Goal: Transaction & Acquisition: Purchase product/service

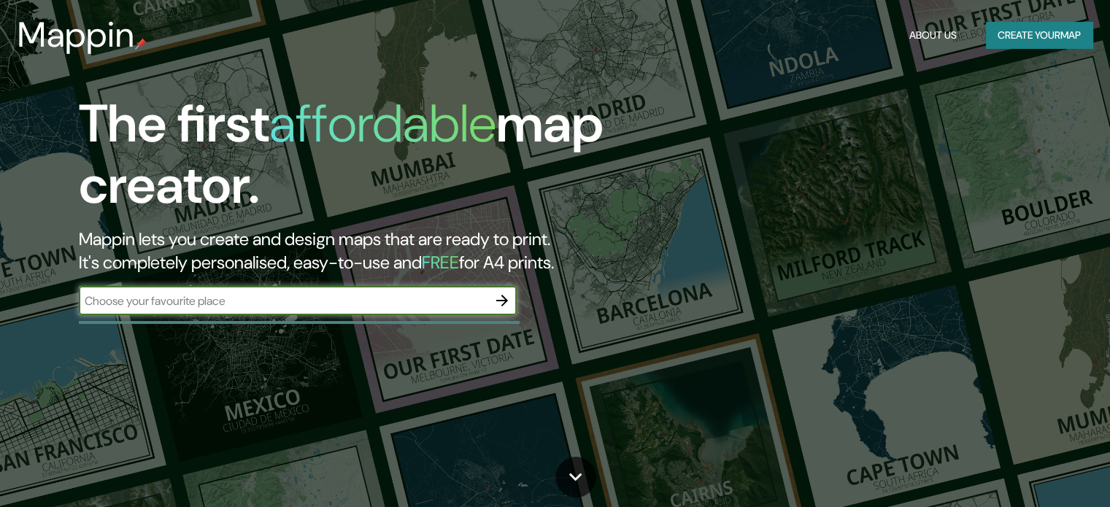
click at [423, 308] on input "text" at bounding box center [283, 301] width 409 height 17
type input "uruapan"
click at [507, 297] on icon "button" at bounding box center [502, 301] width 18 height 18
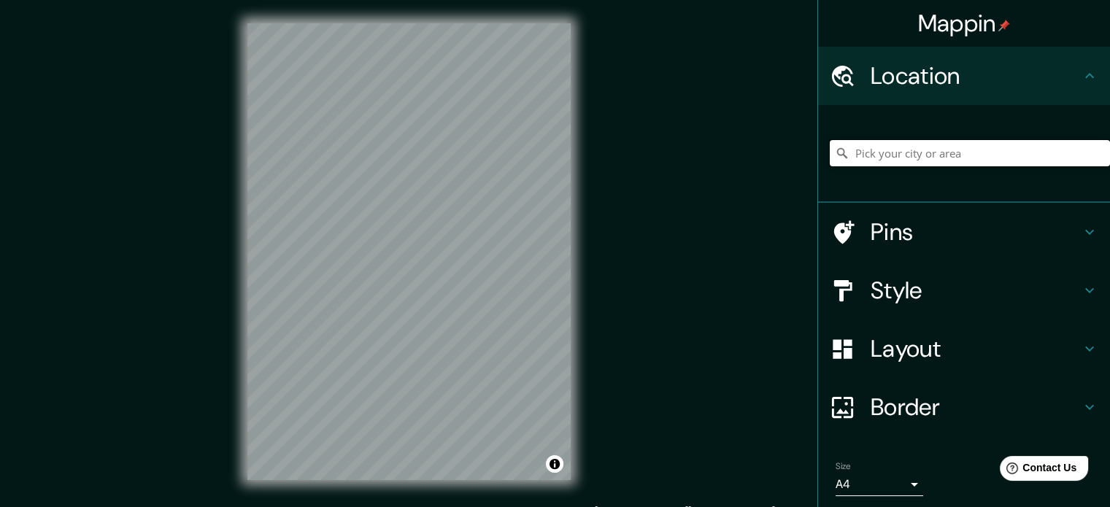
click at [1022, 161] on input "Pick your city or area" at bounding box center [970, 153] width 280 height 26
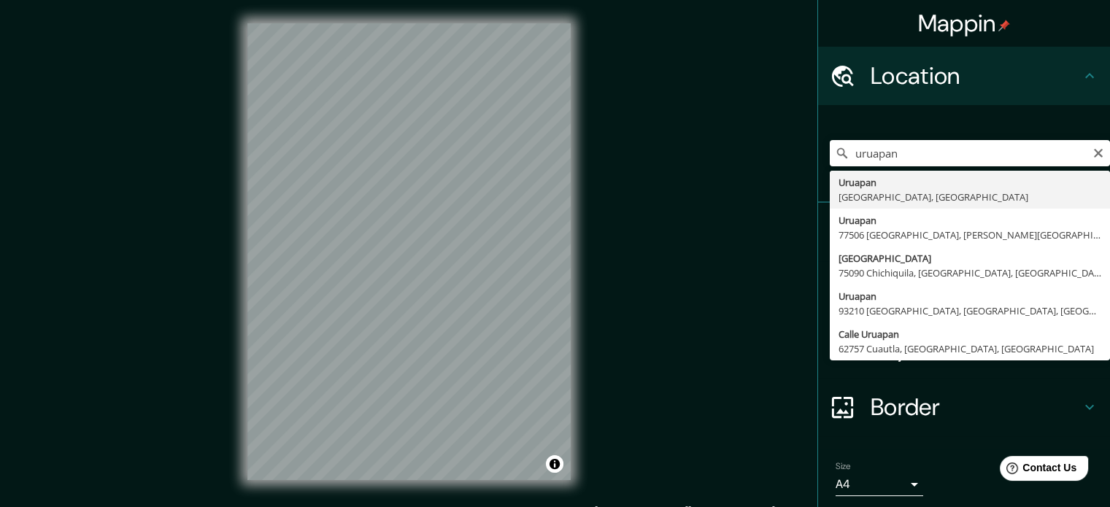
type input "[GEOGRAPHIC_DATA], [GEOGRAPHIC_DATA], [GEOGRAPHIC_DATA]"
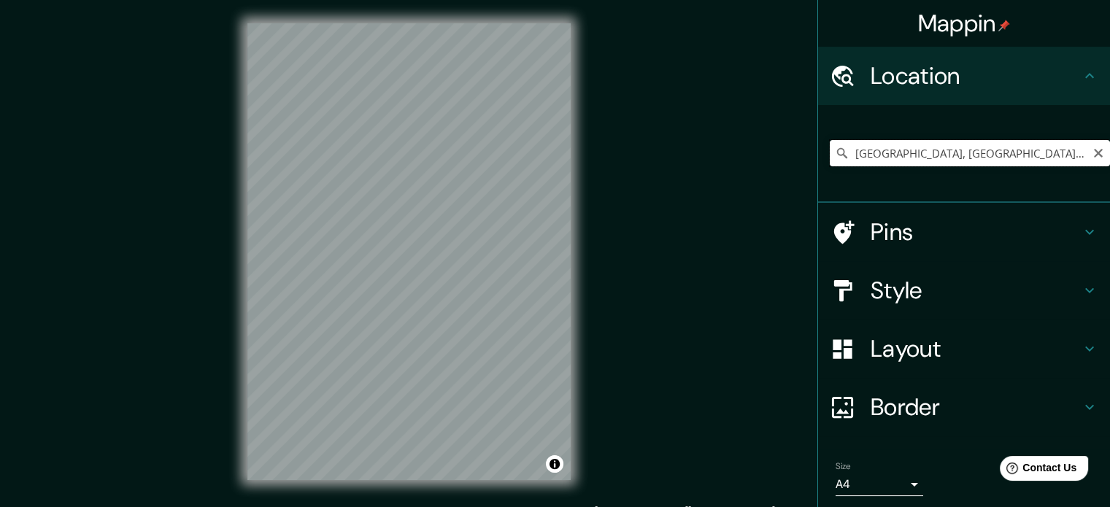
click at [1077, 150] on input "[GEOGRAPHIC_DATA], [GEOGRAPHIC_DATA], [GEOGRAPHIC_DATA]" at bounding box center [970, 153] width 280 height 26
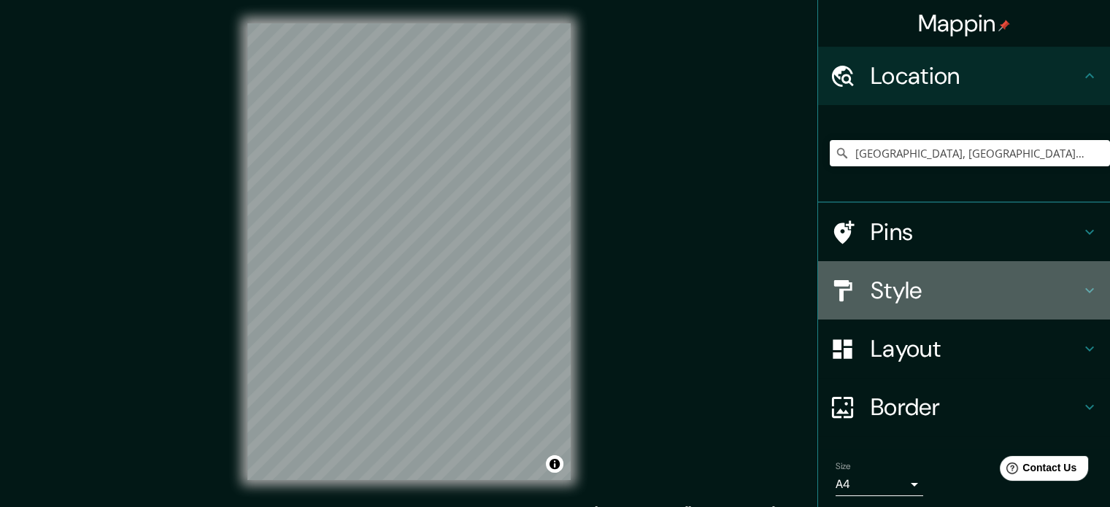
click at [919, 291] on h4 "Style" at bounding box center [976, 290] width 210 height 29
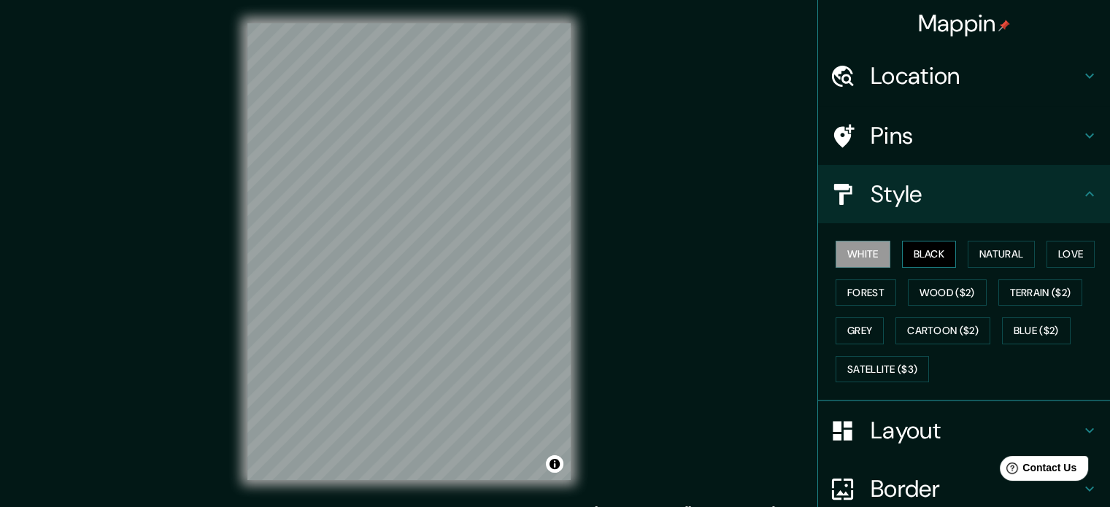
click at [920, 256] on button "Black" at bounding box center [929, 254] width 55 height 27
click at [938, 294] on button "Wood ($2)" at bounding box center [947, 293] width 79 height 27
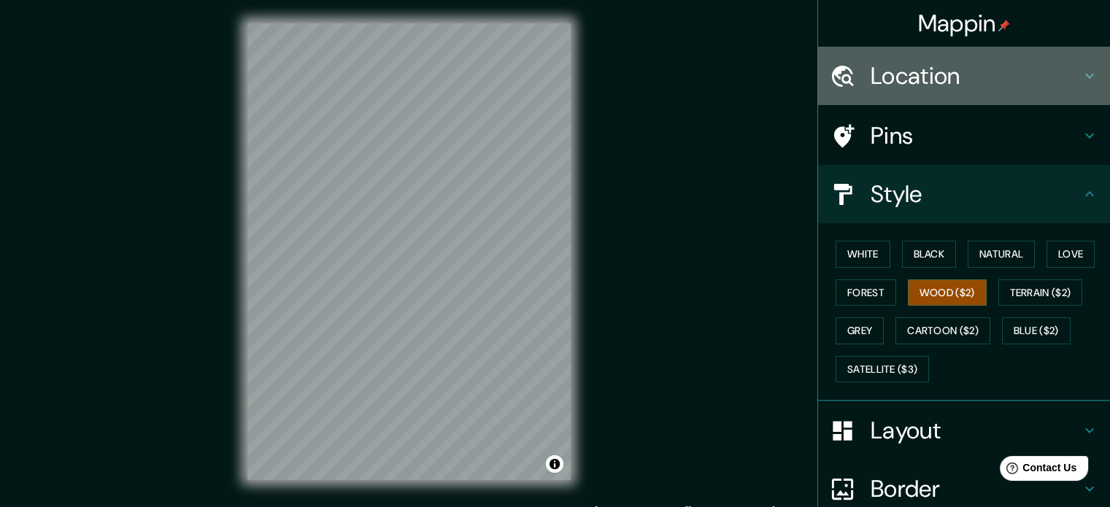
click at [934, 72] on h4 "Location" at bounding box center [976, 75] width 210 height 29
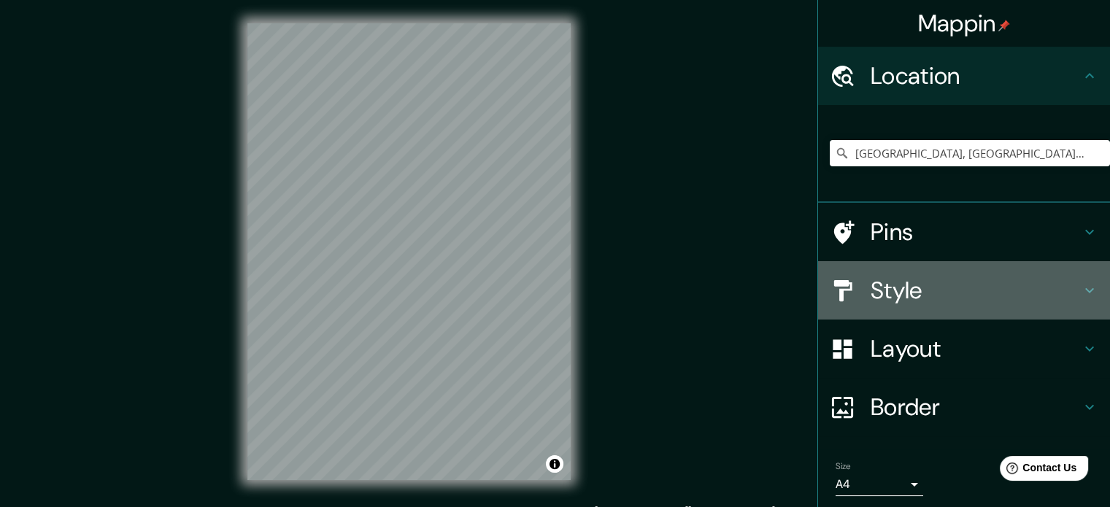
click at [1060, 293] on h4 "Style" at bounding box center [976, 290] width 210 height 29
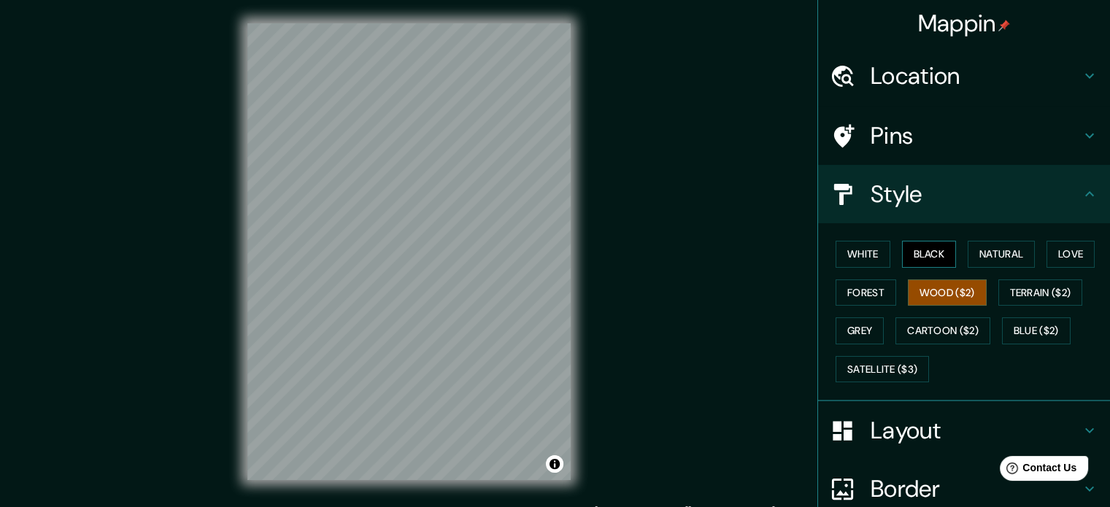
click at [917, 258] on button "Black" at bounding box center [929, 254] width 55 height 27
click at [847, 253] on button "White" at bounding box center [863, 254] width 55 height 27
